Goal: Transaction & Acquisition: Purchase product/service

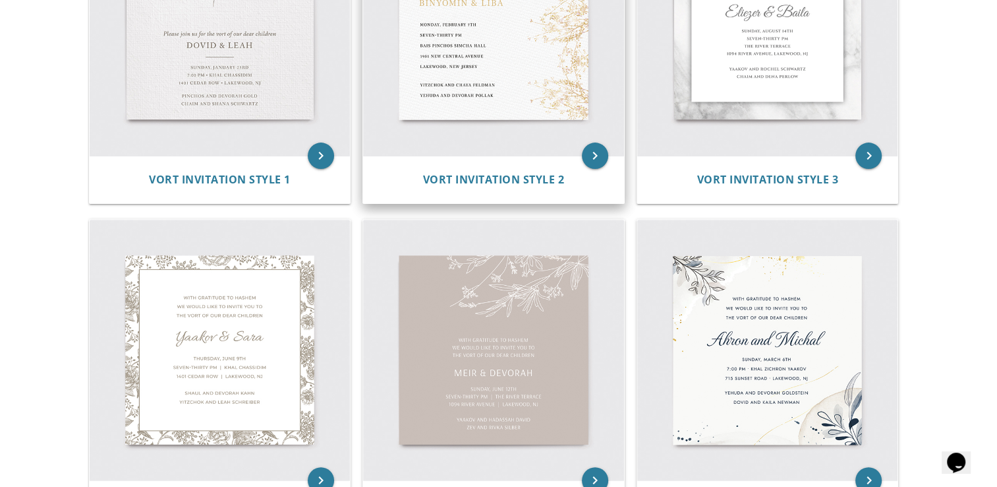
scroll to position [330, 0]
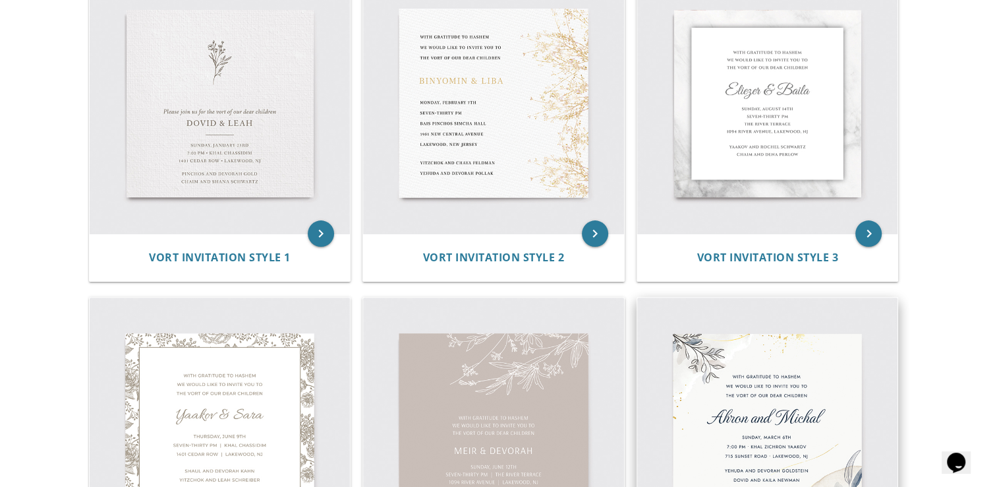
click at [752, 398] on img at bounding box center [767, 427] width 261 height 261
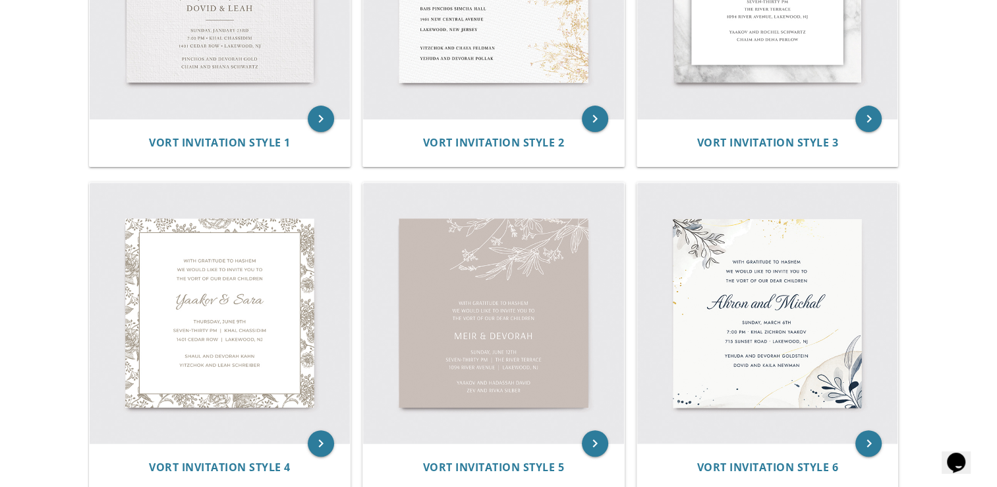
scroll to position [527, 0]
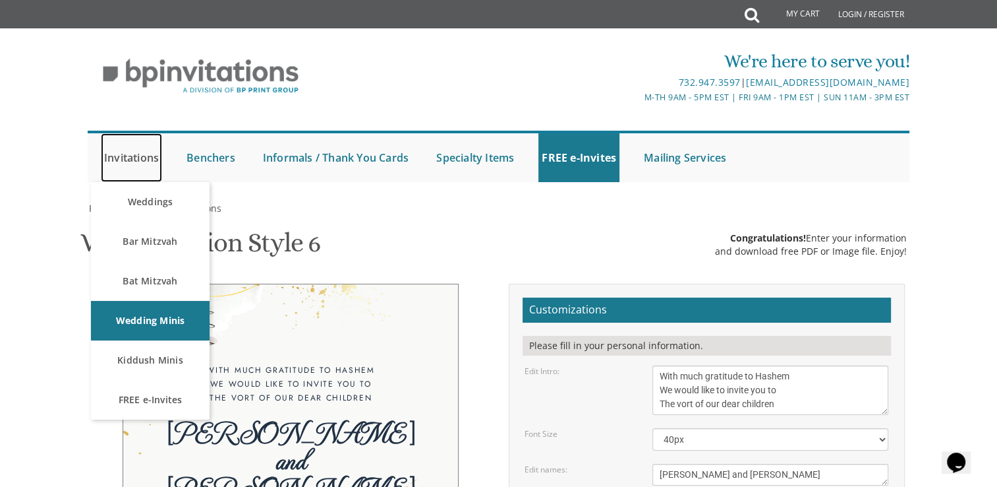
click at [116, 162] on link "Invitations" at bounding box center [131, 157] width 61 height 49
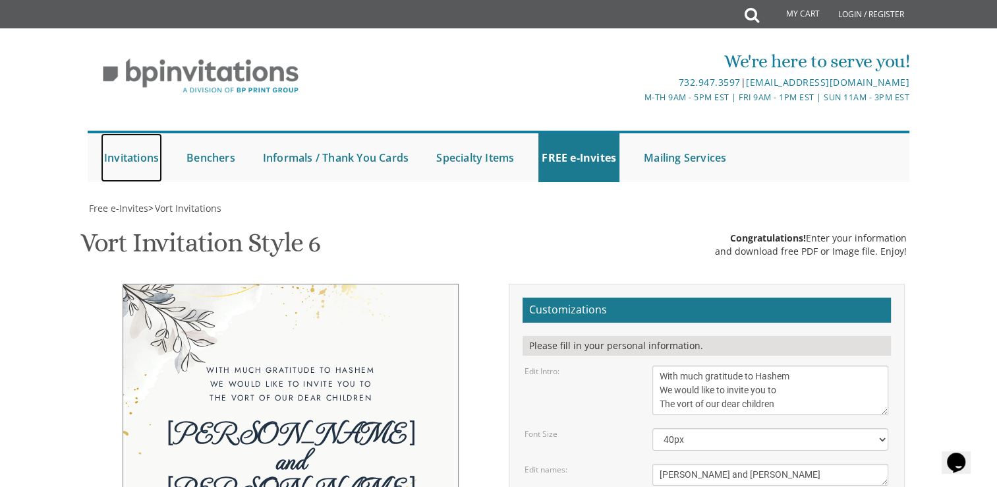
scroll to position [198, 0]
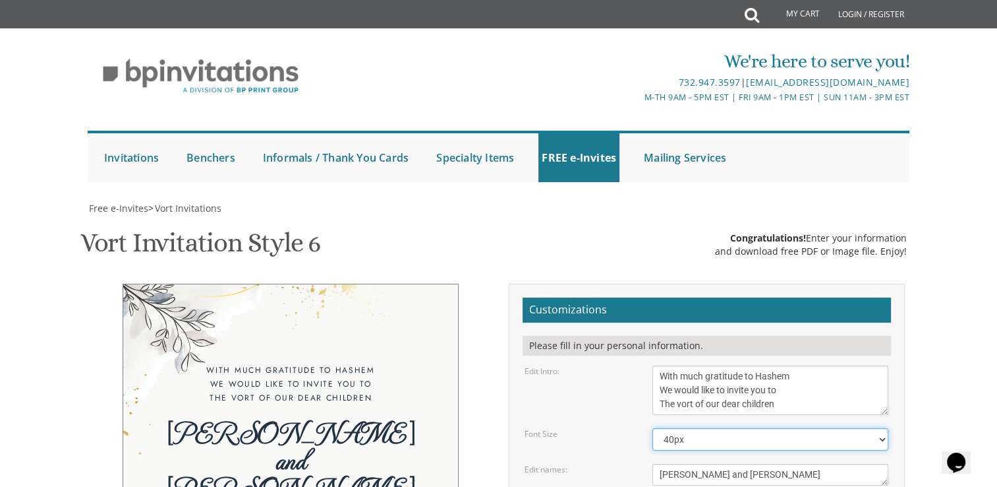
click at [879, 428] on select "30px 40px 50px" at bounding box center [771, 439] width 236 height 22
select select "50px"
click at [653, 428] on select "30px 40px 50px" at bounding box center [771, 439] width 236 height 22
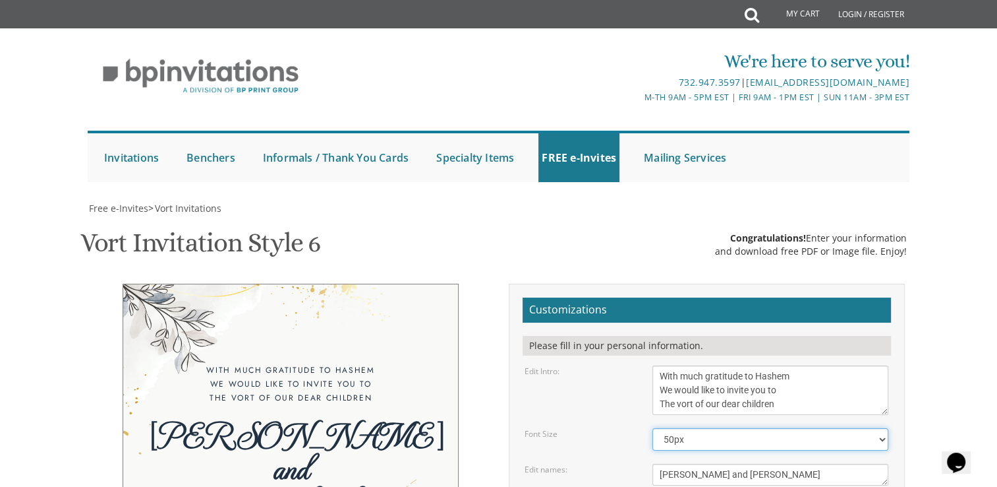
scroll to position [0, 0]
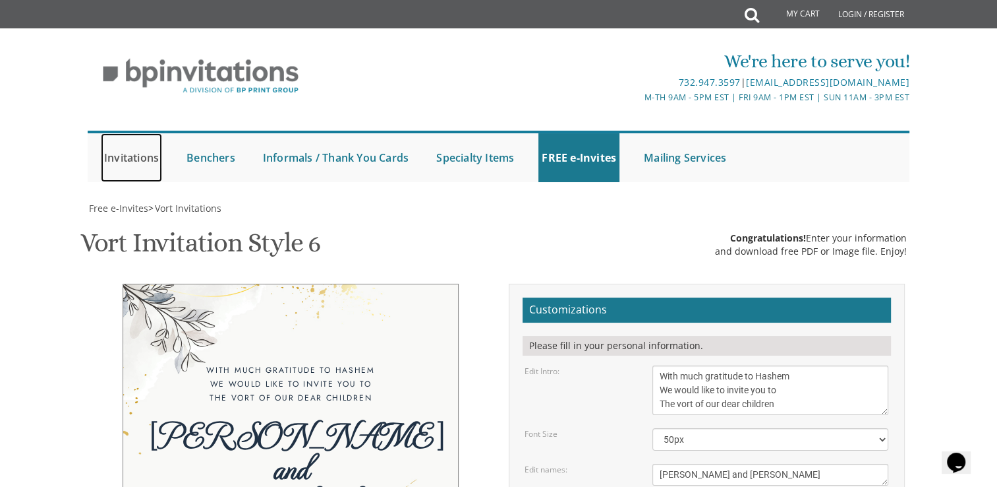
click at [150, 156] on link "Invitations" at bounding box center [131, 157] width 61 height 49
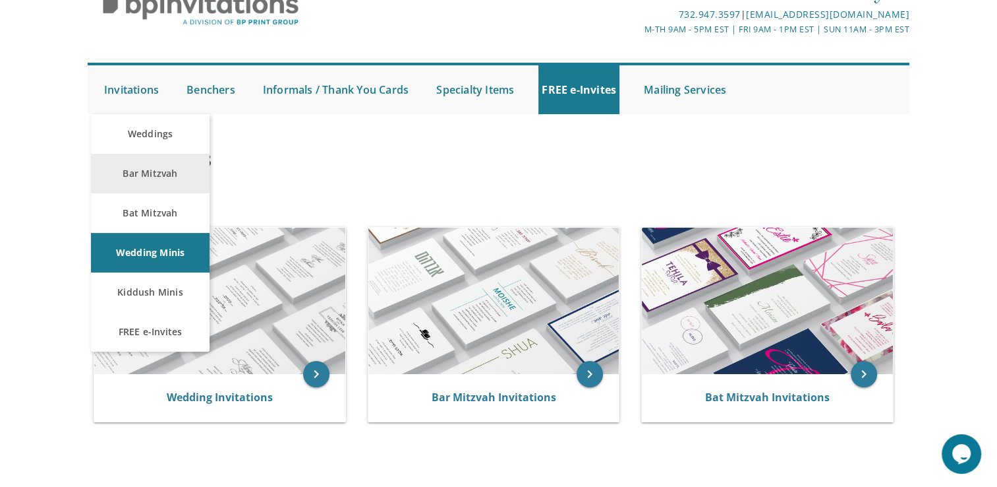
scroll to position [132, 0]
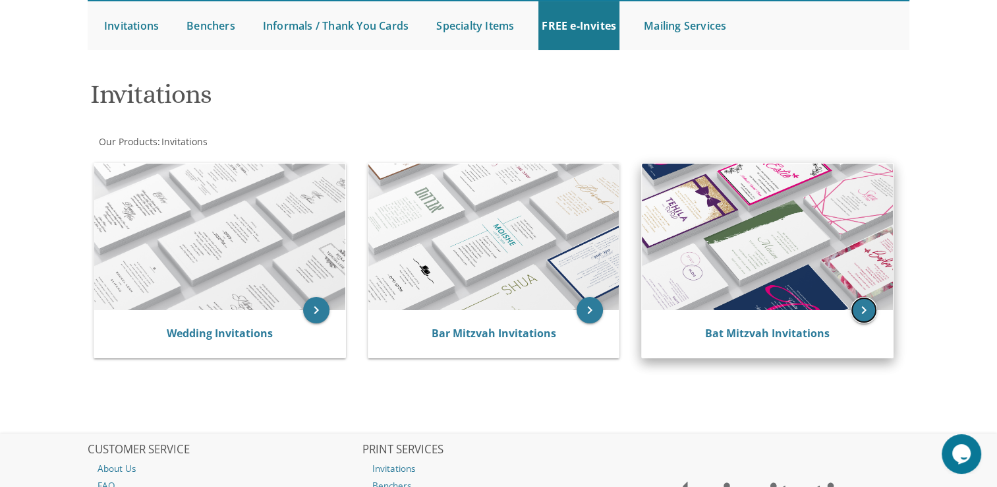
click at [860, 308] on icon "keyboard_arrow_right" at bounding box center [864, 310] width 26 height 26
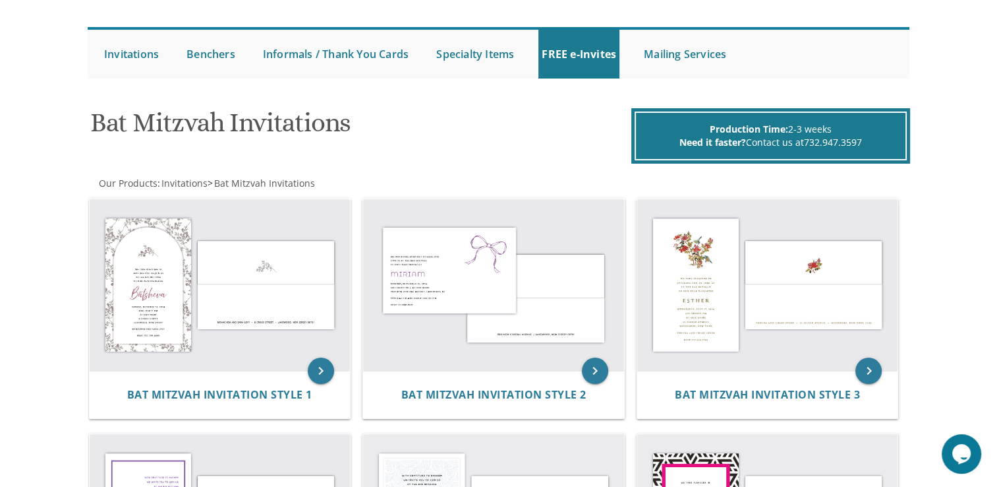
scroll to position [198, 0]
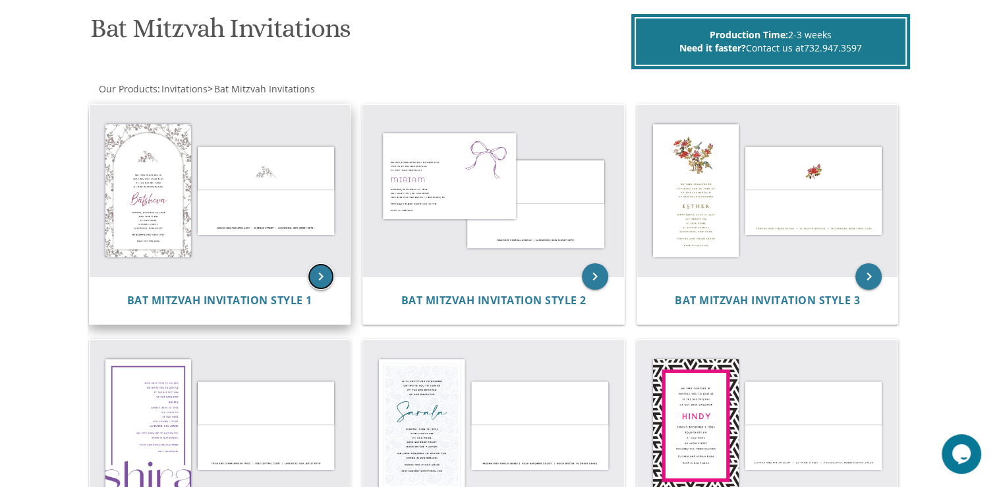
click at [310, 280] on icon "keyboard_arrow_right" at bounding box center [321, 276] width 26 height 26
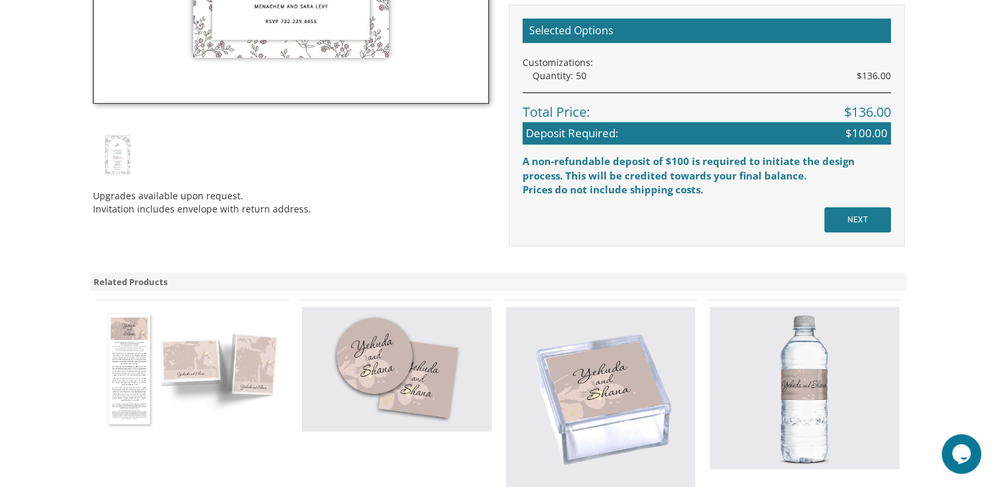
scroll to position [791, 0]
